Goal: Task Accomplishment & Management: Use online tool/utility

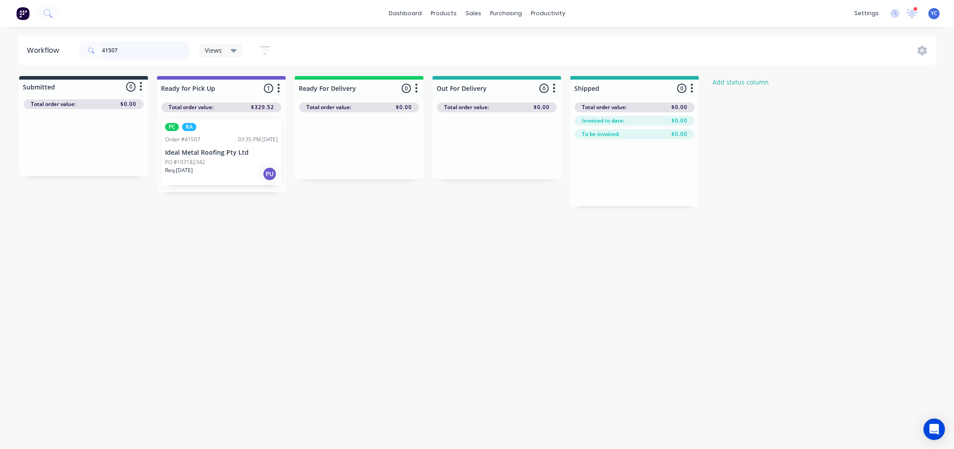
click at [142, 54] on input "41507" at bounding box center [146, 51] width 89 height 18
type input "41158"
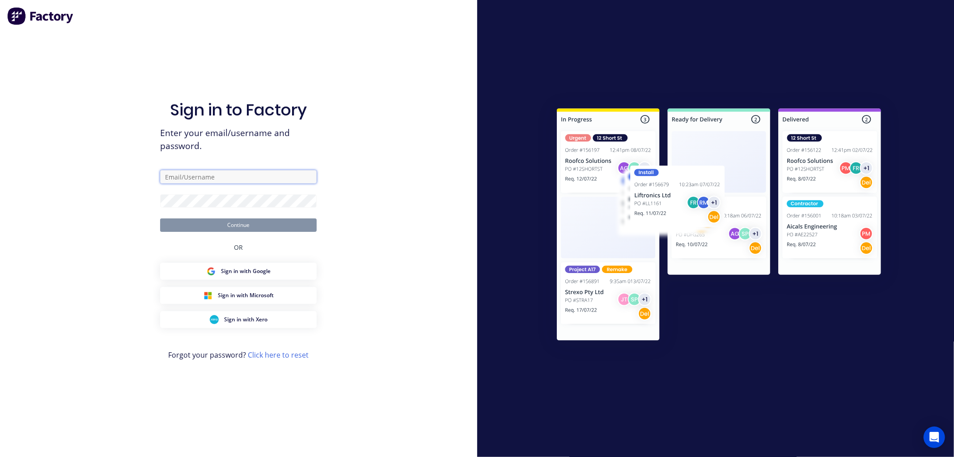
type input "warehouse@vilno.com.au"
click at [244, 228] on button "Continue" at bounding box center [238, 224] width 157 height 13
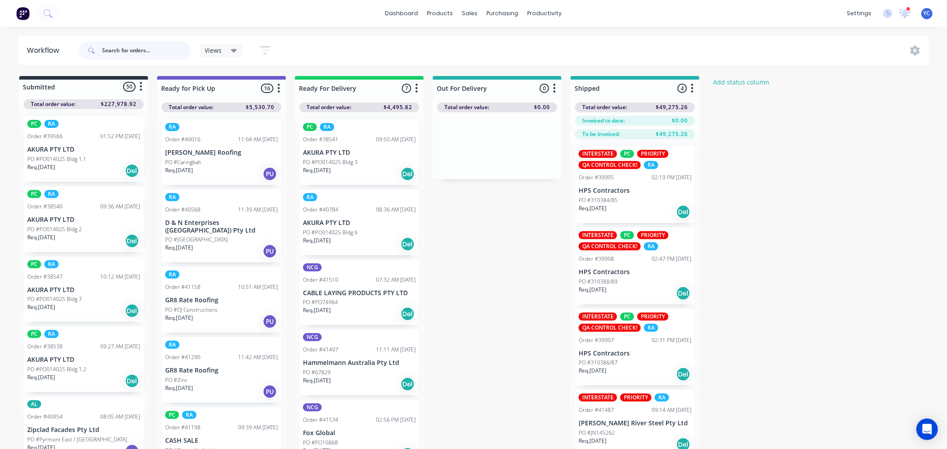
click at [167, 54] on input "text" at bounding box center [146, 51] width 89 height 18
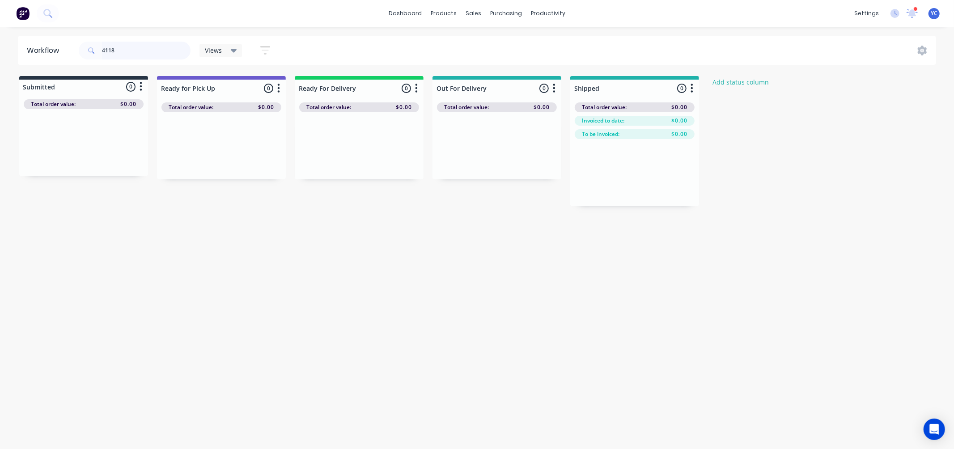
click at [133, 59] on input "4118" at bounding box center [146, 51] width 89 height 18
drag, startPoint x: 319, startPoint y: 163, endPoint x: 590, endPoint y: 170, distance: 271.2
click at [590, 170] on div "Submitted 0 Status colour #273444 hex #273444 Save Cancel Summaries Total order…" at bounding box center [479, 147] width 973 height 143
click at [179, 51] on input "41534" at bounding box center [146, 51] width 89 height 18
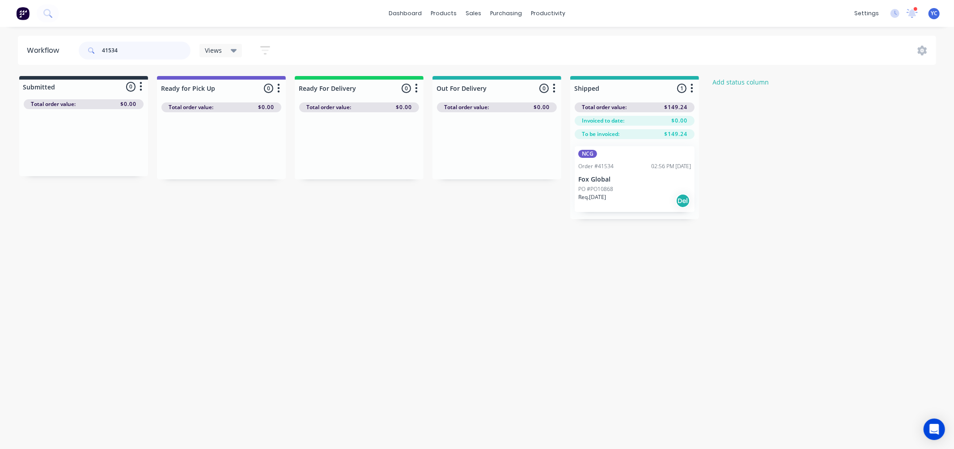
click at [179, 51] on input "41534" at bounding box center [146, 51] width 89 height 18
type input "41497"
drag, startPoint x: 608, startPoint y: 181, endPoint x: 884, endPoint y: 208, distance: 276.9
click at [884, 208] on div "Submitted 0 Status colour #273444 hex #273444 Save Cancel Summaries Total order…" at bounding box center [479, 147] width 973 height 143
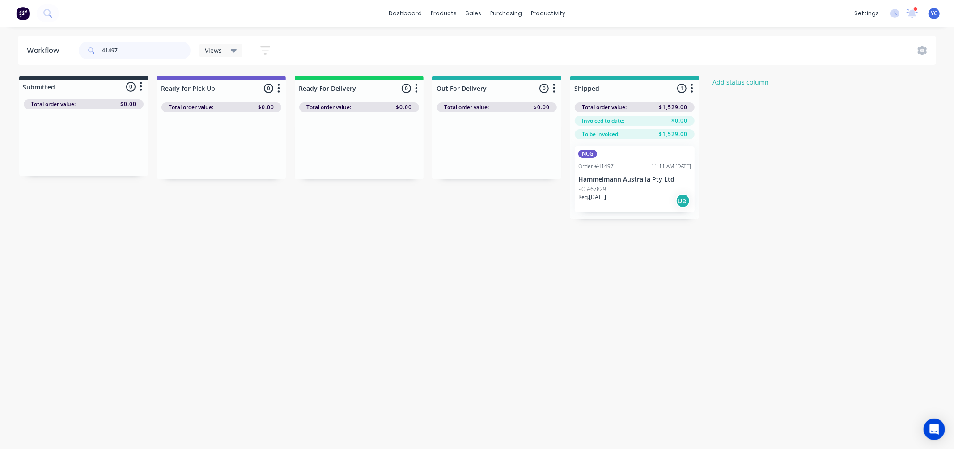
click at [161, 55] on input "41497" at bounding box center [146, 51] width 89 height 18
type input "41510"
drag, startPoint x: 363, startPoint y: 168, endPoint x: 640, endPoint y: 190, distance: 277.8
click at [640, 190] on div "Submitted 0 Status colour #273444 hex #273444 Save Cancel Summaries Total order…" at bounding box center [479, 147] width 973 height 143
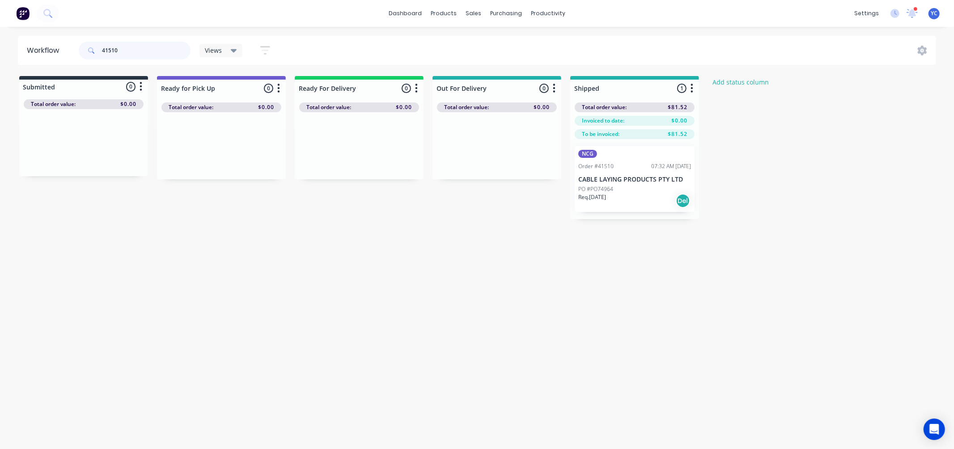
click at [126, 54] on input "41510" at bounding box center [146, 51] width 89 height 18
drag, startPoint x: 353, startPoint y: 166, endPoint x: 623, endPoint y: 186, distance: 271.4
click at [623, 186] on div "Submitted 0 Status colour #273444 hex #273444 Save Cancel Summaries Total order…" at bounding box center [479, 147] width 973 height 143
click at [127, 45] on input "41511" at bounding box center [146, 51] width 89 height 18
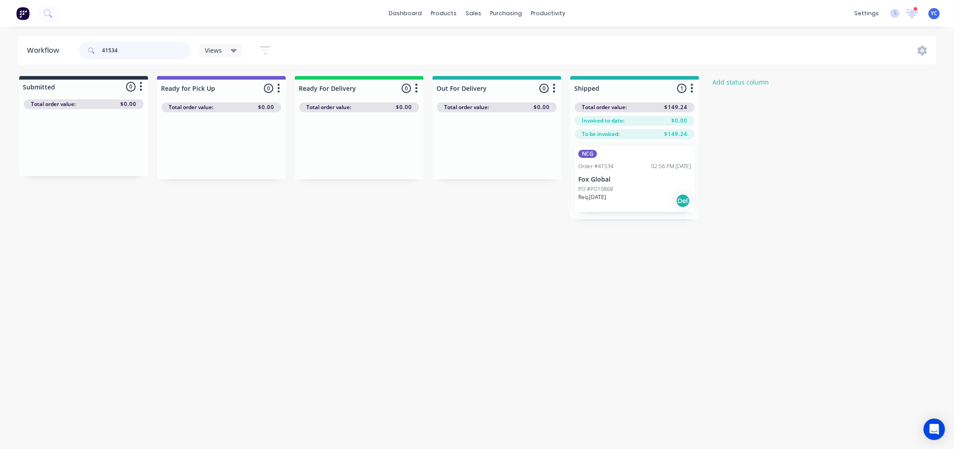
click at [124, 53] on input "41534" at bounding box center [146, 51] width 89 height 18
type input "41470"
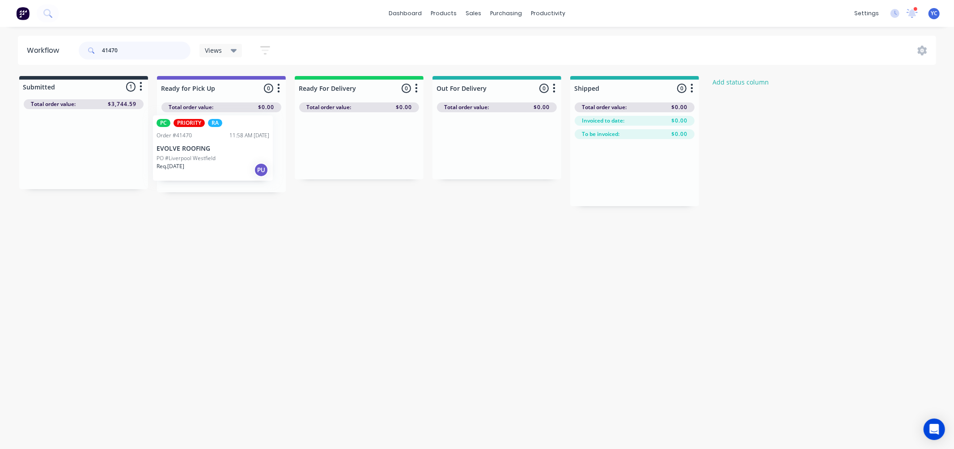
drag, startPoint x: 78, startPoint y: 158, endPoint x: 216, endPoint y: 157, distance: 137.8
click at [216, 157] on div "Submitted 1 Status colour #273444 hex #273444 Save Cancel Summaries Total order…" at bounding box center [479, 141] width 973 height 130
click at [160, 55] on input "41470" at bounding box center [146, 51] width 89 height 18
drag, startPoint x: 105, startPoint y: 152, endPoint x: 247, endPoint y: 146, distance: 142.4
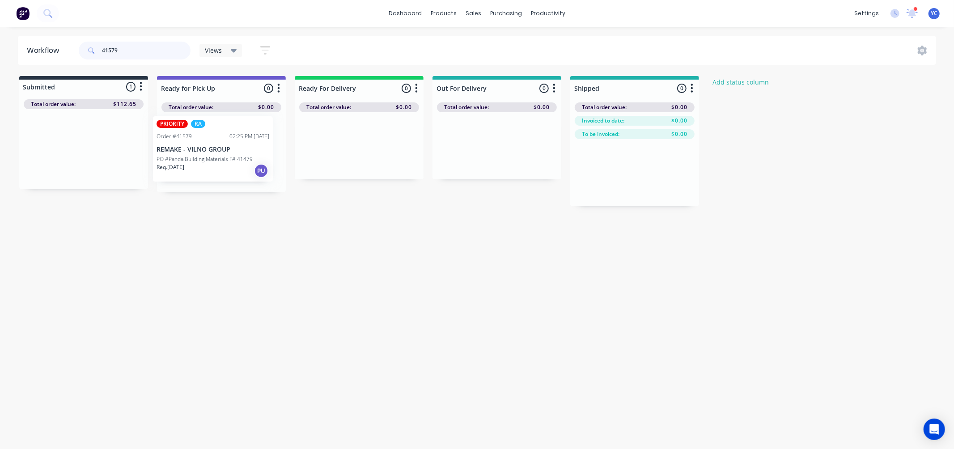
click at [247, 146] on div "Submitted 1 Status colour #273444 hex #273444 Save Cancel Summaries Total order…" at bounding box center [479, 141] width 973 height 130
click at [127, 43] on input "41579" at bounding box center [146, 51] width 89 height 18
click at [127, 46] on input "41579" at bounding box center [146, 51] width 89 height 18
type input "mdc"
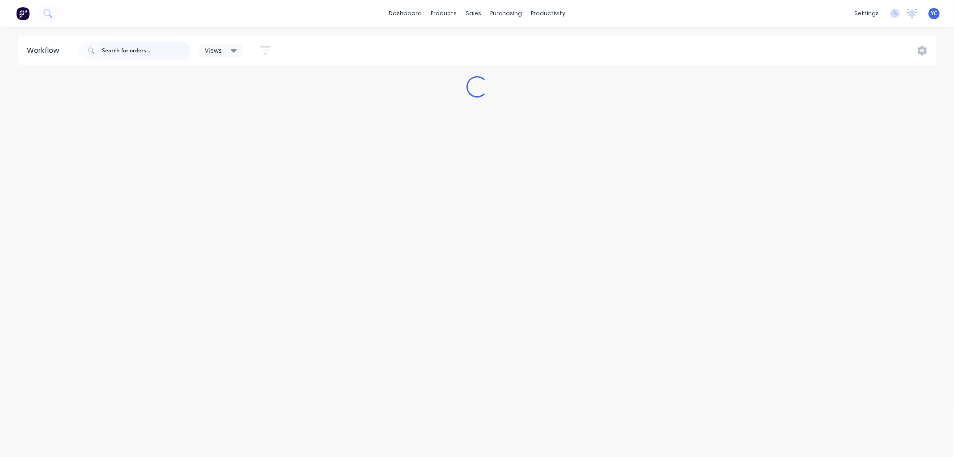
click at [153, 51] on input "text" at bounding box center [146, 51] width 89 height 18
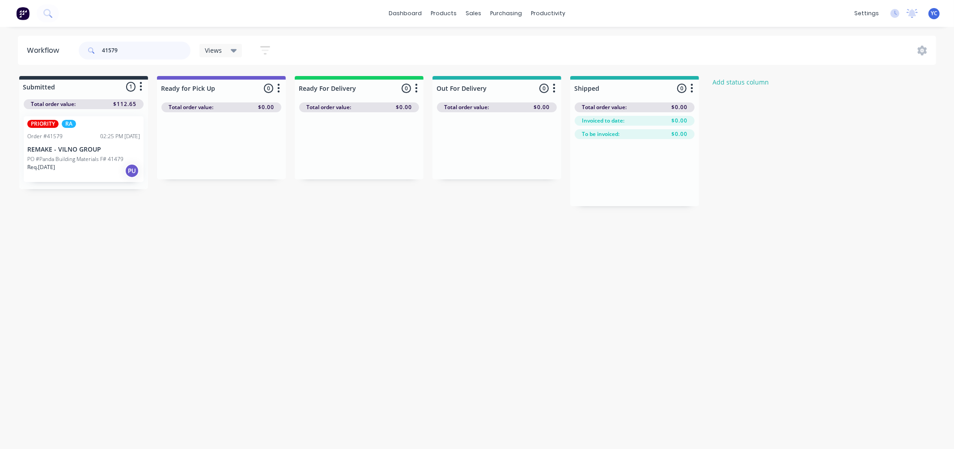
type input "41579"
click at [64, 154] on div "PRIORITY RA Order #41579 02:25 PM [DATE] REMAKE - VILNO GROUP PO #Panda Buildin…" at bounding box center [84, 149] width 120 height 66
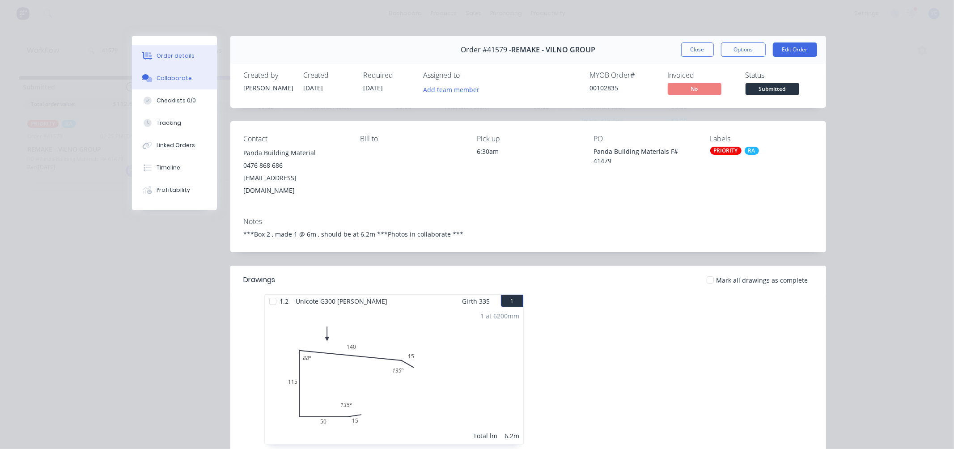
click at [169, 74] on div "Collaborate" at bounding box center [174, 78] width 35 height 8
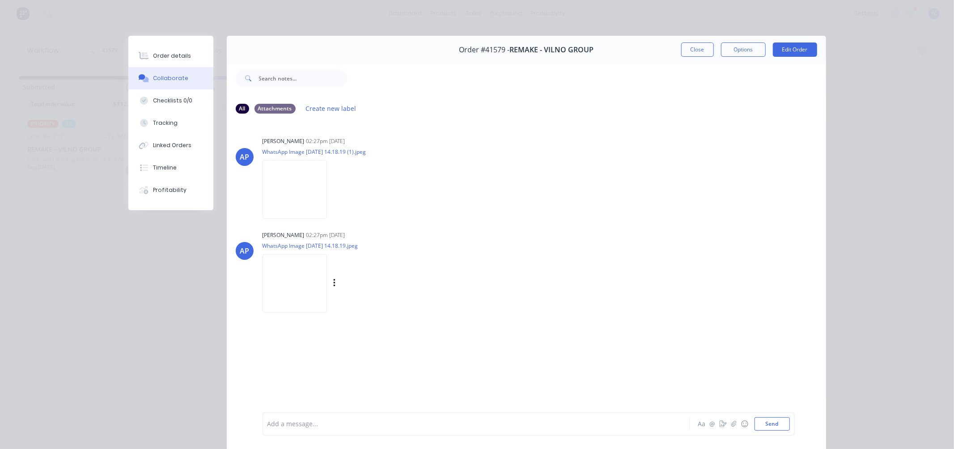
click at [296, 281] on img at bounding box center [295, 283] width 64 height 59
click at [288, 187] on img at bounding box center [295, 189] width 64 height 59
click at [170, 137] on button "Linked Orders" at bounding box center [170, 145] width 85 height 22
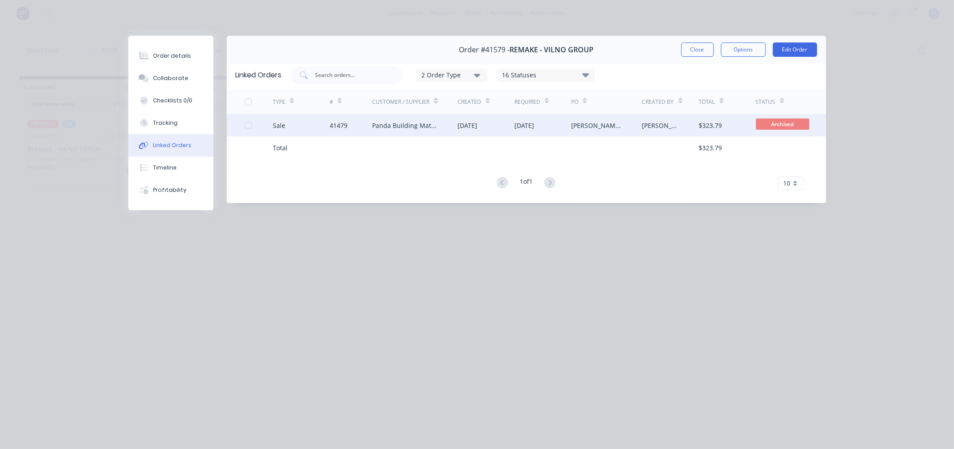
click at [589, 128] on div "[PERSON_NAME] flashings" at bounding box center [597, 125] width 53 height 9
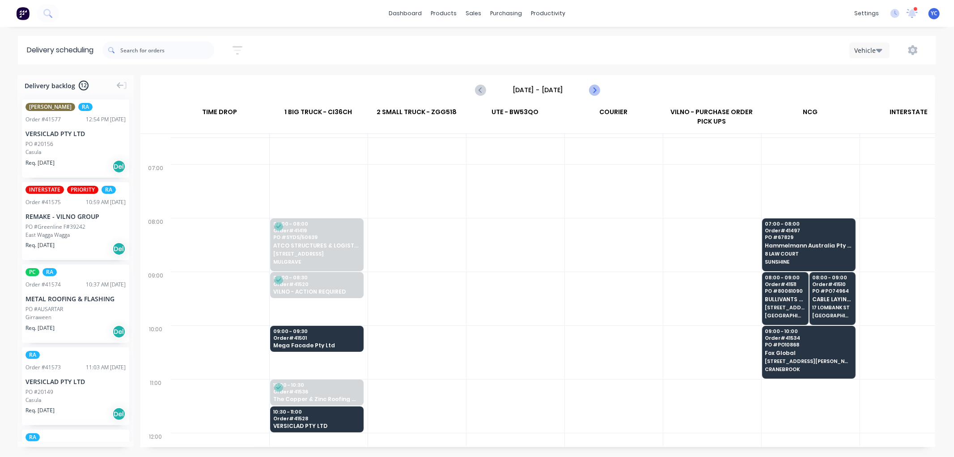
scroll to position [50, 0]
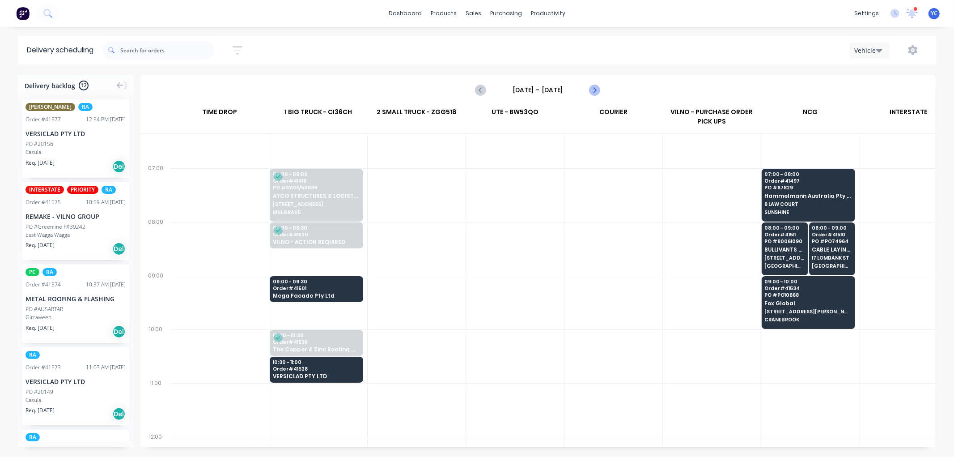
click at [594, 90] on icon "Next page" at bounding box center [594, 90] width 11 height 11
type input "Tuesday - 09/09/25"
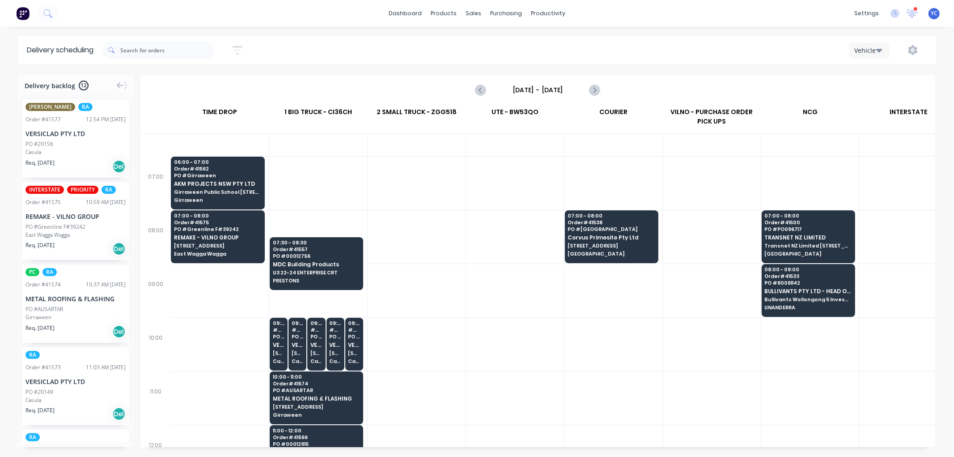
scroll to position [0, 0]
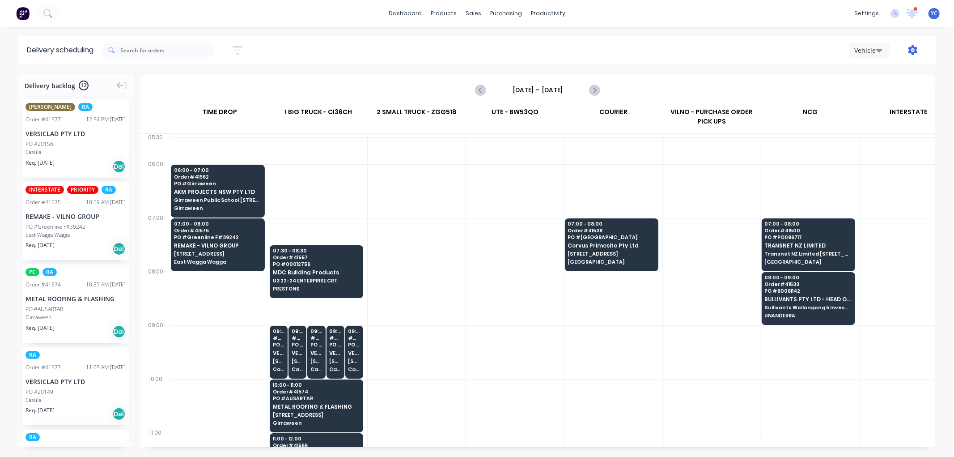
click at [909, 48] on icon "button" at bounding box center [913, 50] width 9 height 10
click at [870, 75] on div "Run Sheet" at bounding box center [884, 74] width 69 height 13
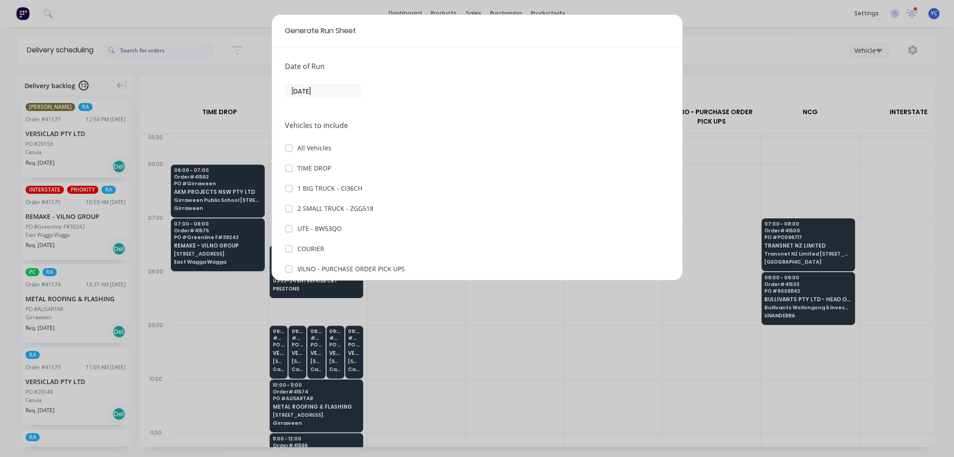
click at [298, 188] on label "1 BIG TRUCK - CI36CH" at bounding box center [330, 187] width 65 height 9
click at [286, 188] on CI36CH "1 BIG TRUCK - CI36CH" at bounding box center [288, 187] width 7 height 8
checkbox CI36CH "true"
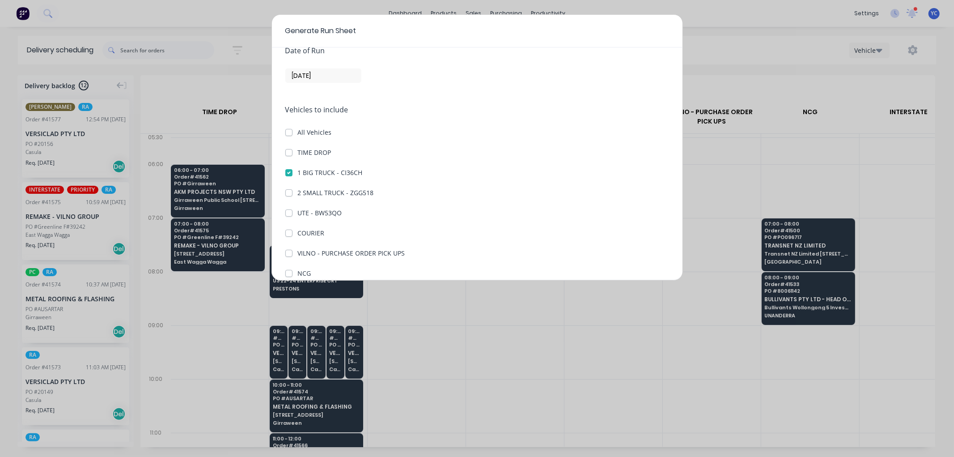
scroll to position [0, 0]
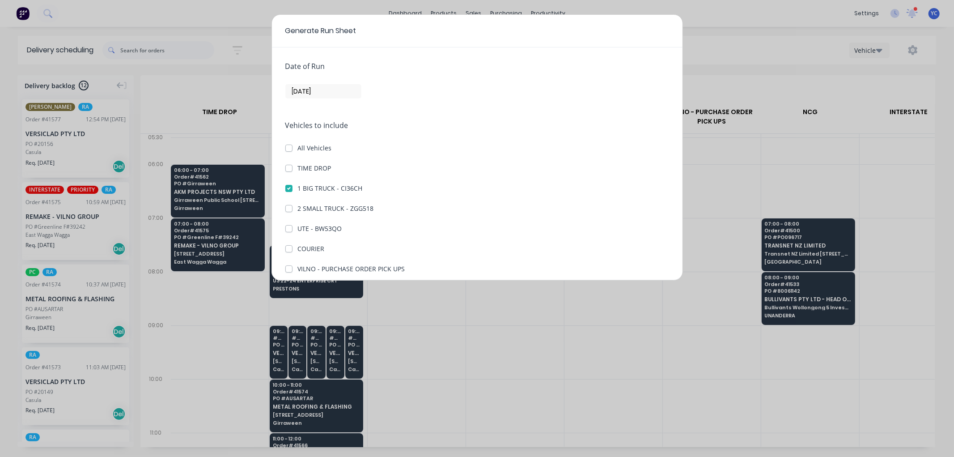
click at [298, 168] on label "TIME DROP" at bounding box center [315, 167] width 34 height 9
click at [287, 168] on DROP "TIME DROP" at bounding box center [288, 167] width 7 height 8
checkbox DROP "true"
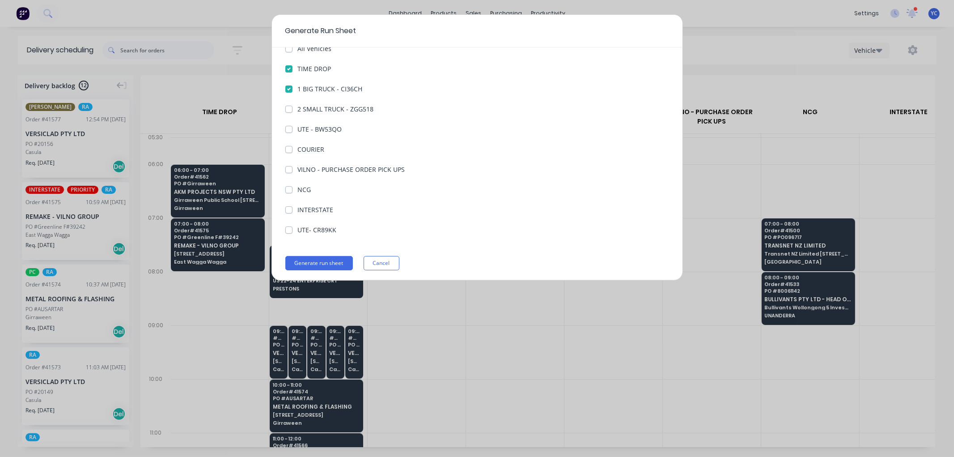
scroll to position [103, 0]
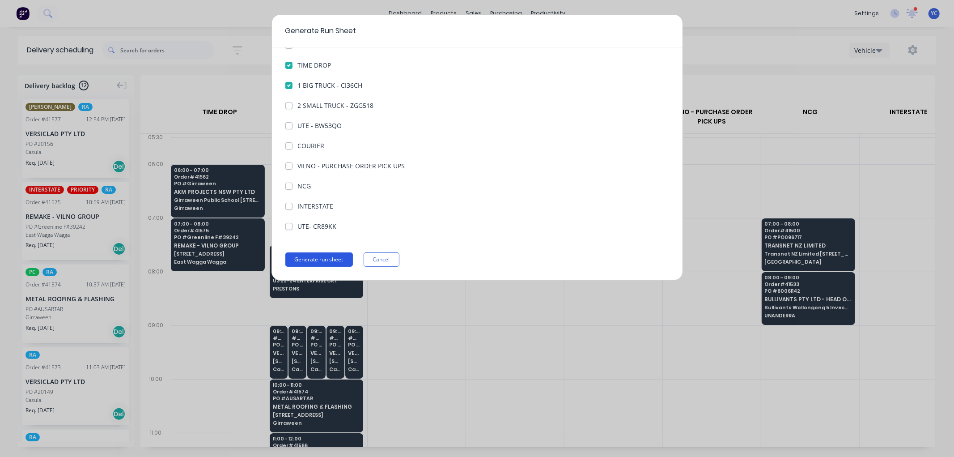
click at [315, 260] on button "Generate run sheet" at bounding box center [319, 259] width 68 height 14
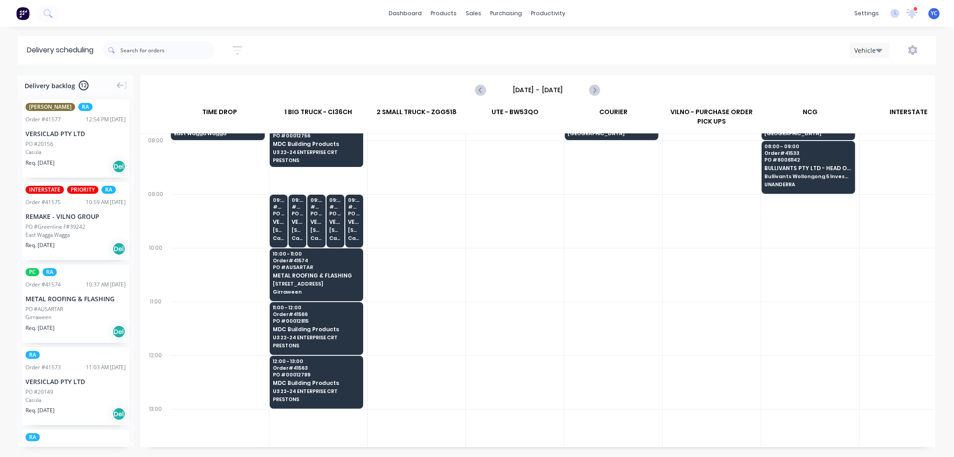
scroll to position [149, 0]
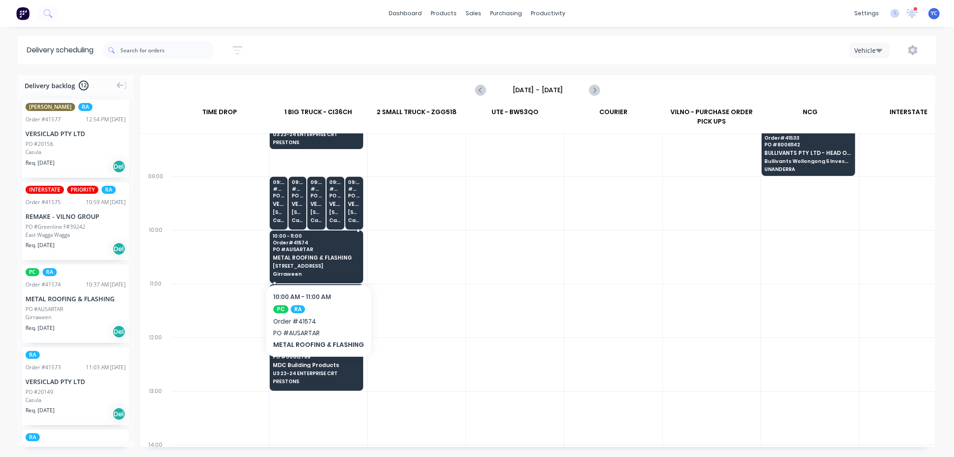
click at [314, 259] on span "METAL ROOFING & FLASHING" at bounding box center [316, 258] width 87 height 6
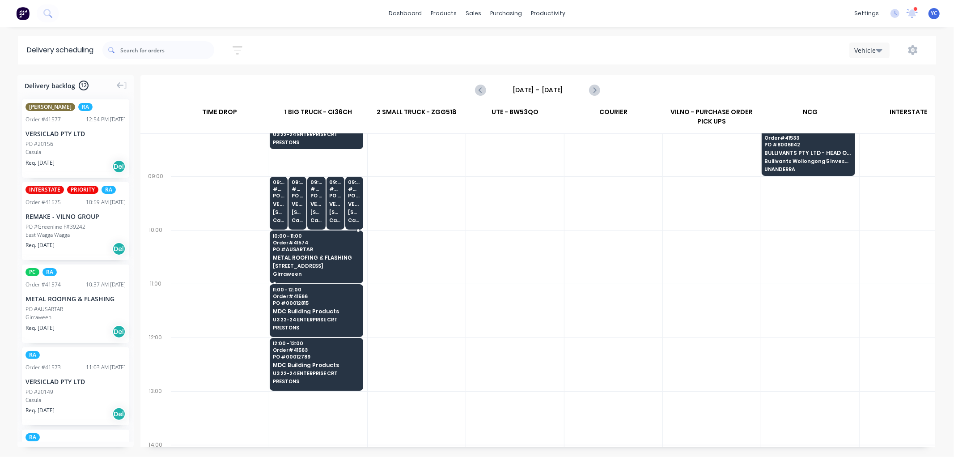
click at [314, 259] on body "dashboard products sales purchasing productivity dashboard products Product Cat…" at bounding box center [477, 228] width 954 height 457
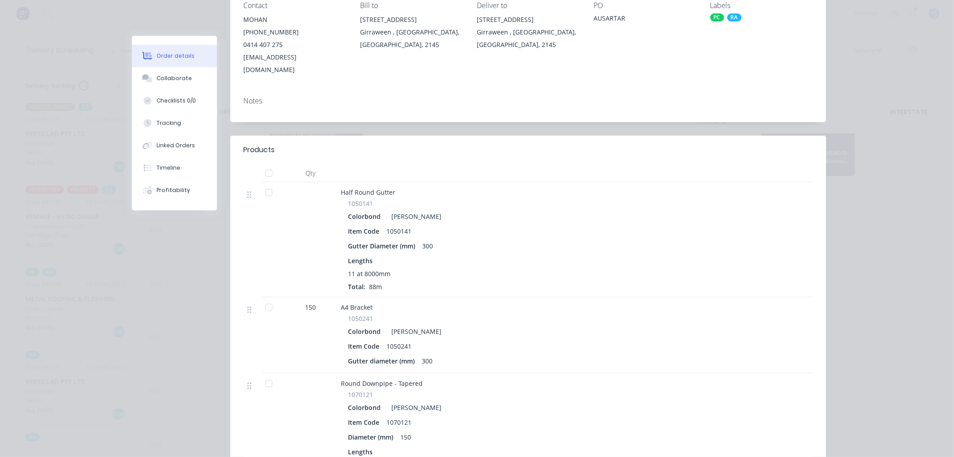
scroll to position [0, 0]
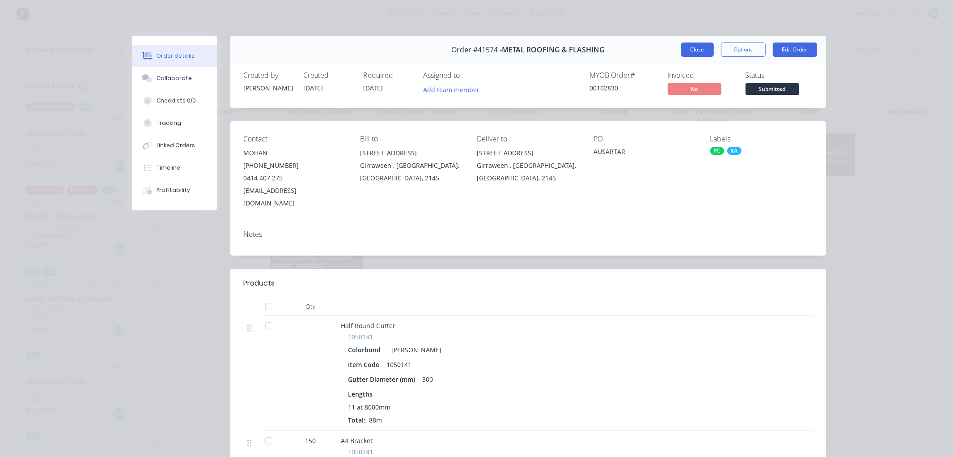
click at [681, 48] on button "Close" at bounding box center [697, 49] width 33 height 14
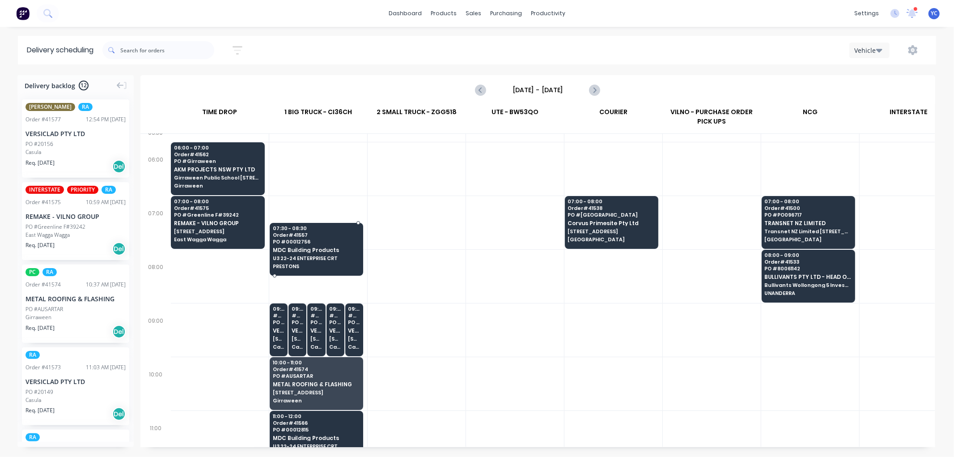
scroll to position [0, 0]
